Goal: Check status

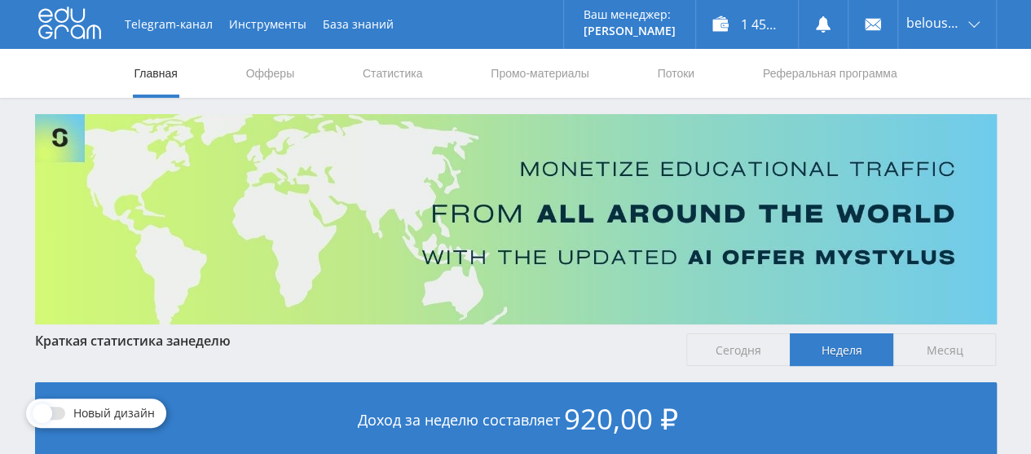
click at [372, 81] on link "Статистика" at bounding box center [393, 73] width 64 height 49
click at [381, 73] on link "Статистика" at bounding box center [393, 73] width 64 height 49
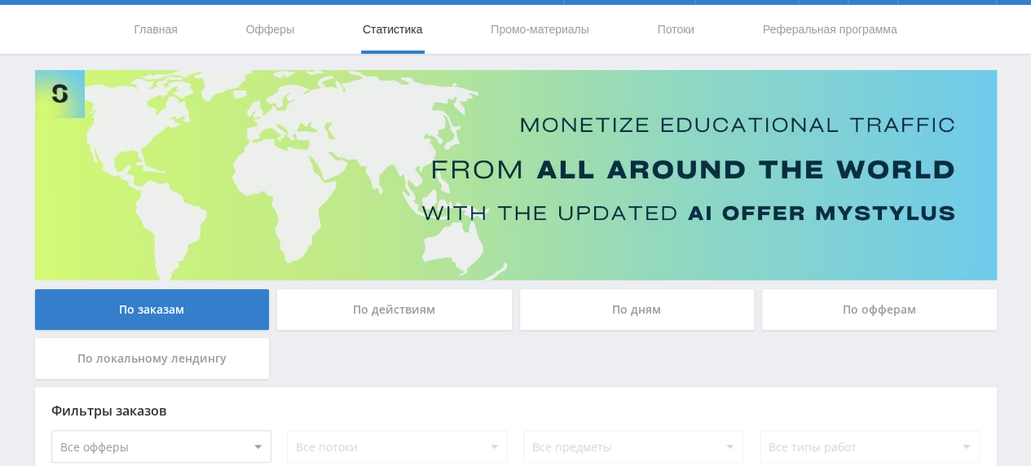
scroll to position [33, 0]
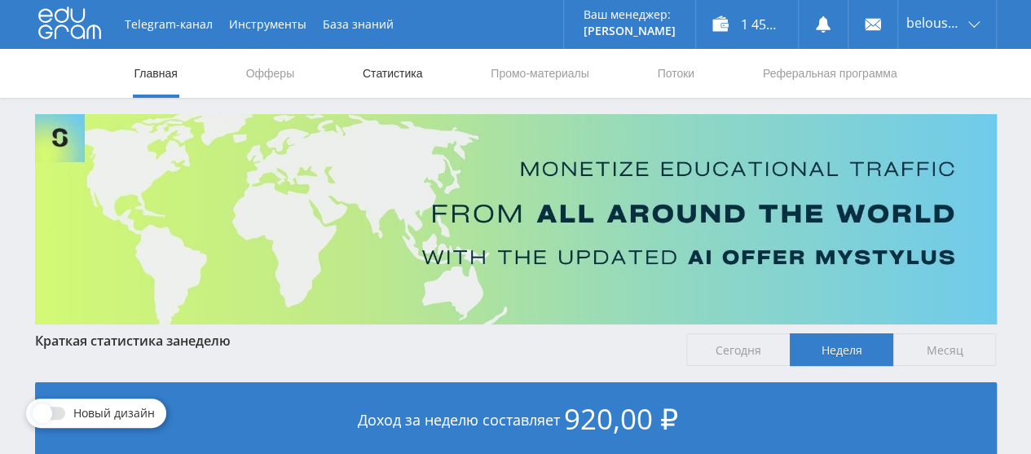
click at [381, 75] on link "Статистика" at bounding box center [393, 73] width 64 height 49
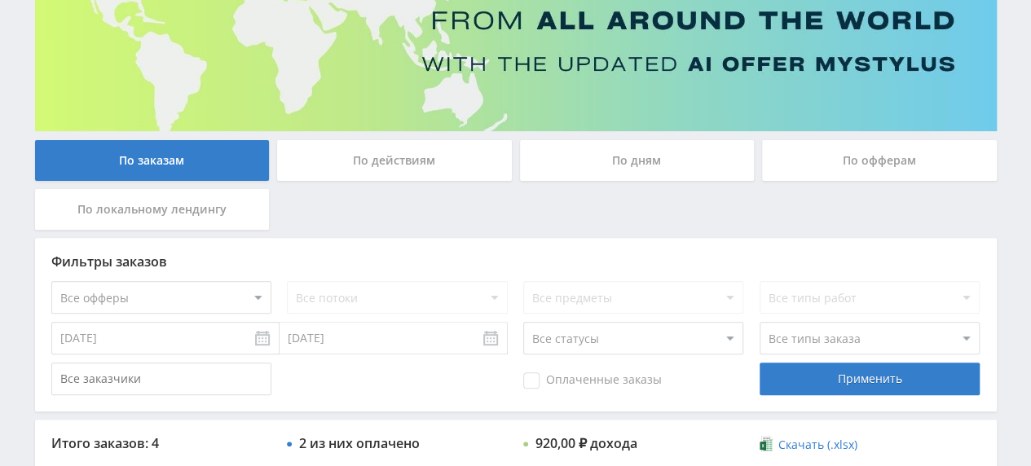
scroll to position [41, 0]
